Goal: Navigation & Orientation: Find specific page/section

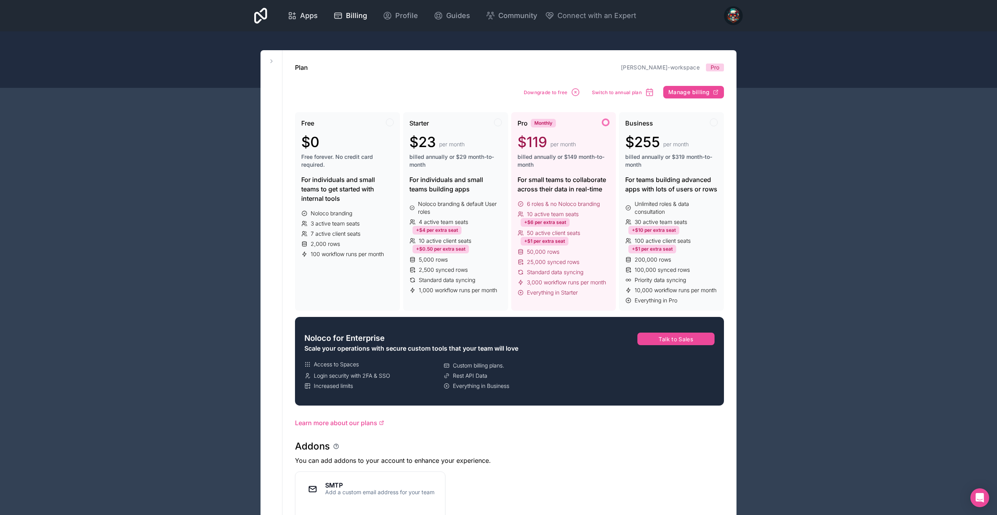
click at [317, 16] on span "Apps" at bounding box center [309, 15] width 18 height 11
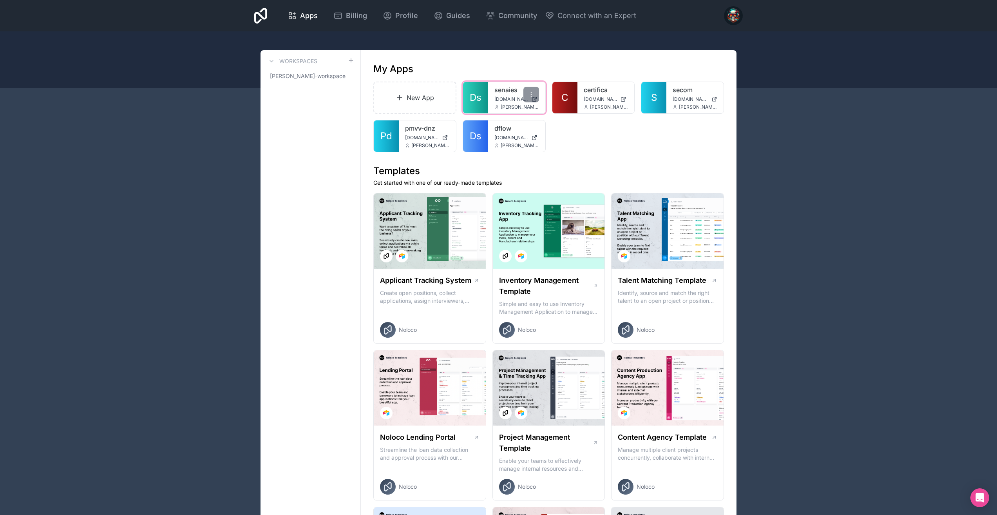
click at [477, 96] on span "Ds" at bounding box center [476, 97] width 12 height 13
click at [566, 95] on span "C" at bounding box center [565, 97] width 7 height 13
